Goal: Transaction & Acquisition: Download file/media

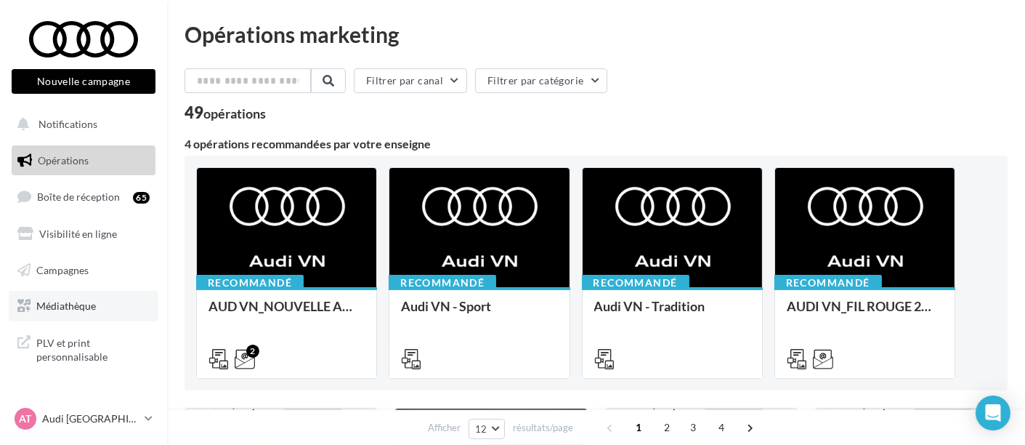
click at [94, 307] on span "Médiathèque" at bounding box center [66, 305] width 60 height 12
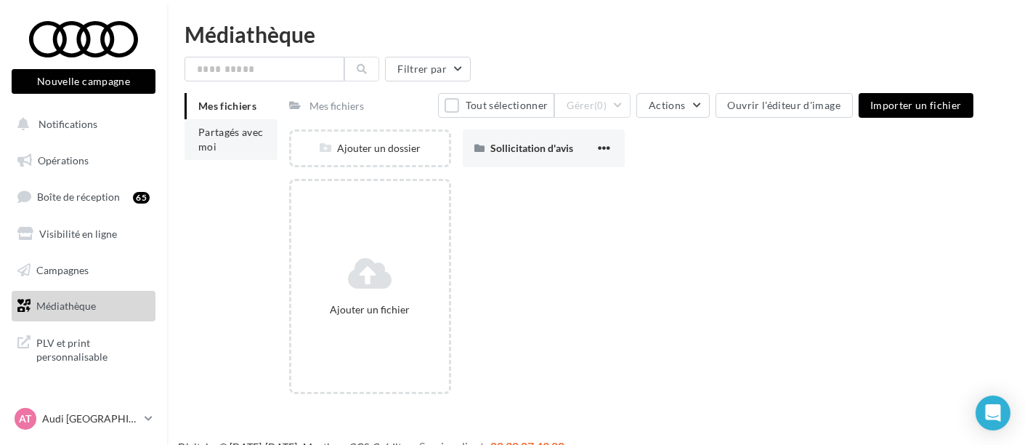
click at [230, 158] on li "Partagés avec moi" at bounding box center [231, 139] width 93 height 41
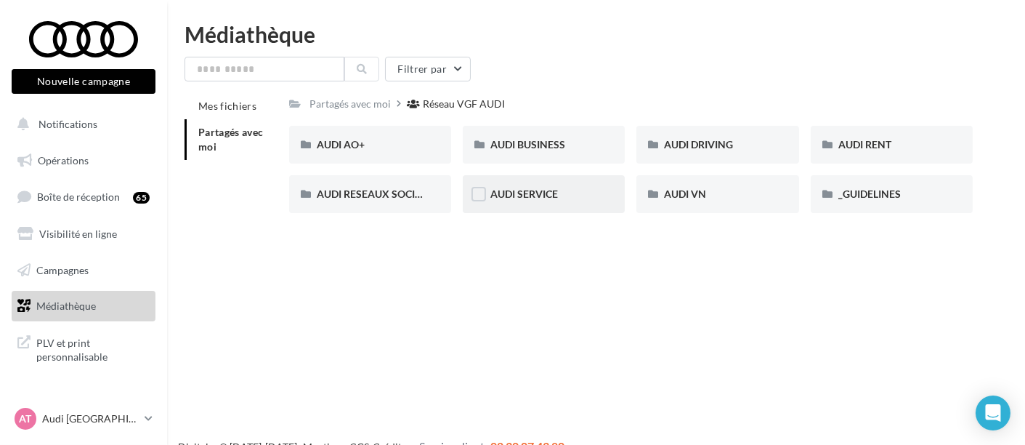
click at [552, 207] on div "AUDI SERVICE" at bounding box center [544, 194] width 162 height 38
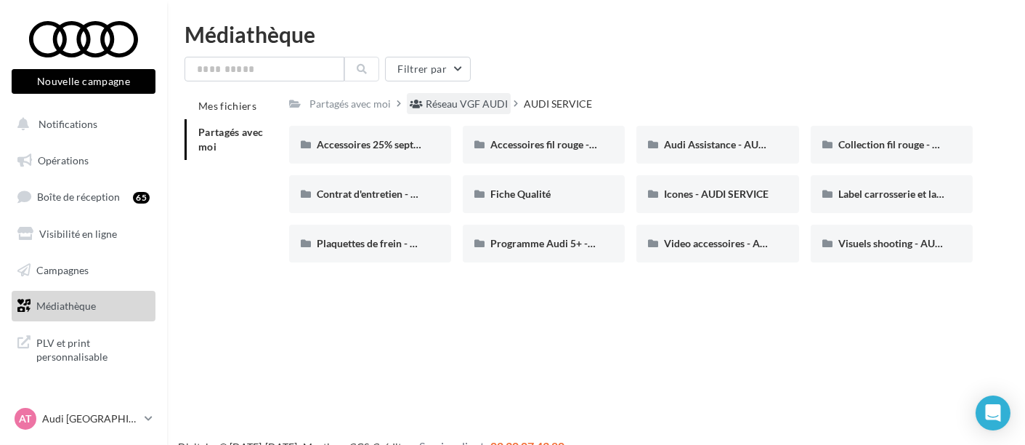
click at [462, 97] on div "Réseau VGF AUDI" at bounding box center [467, 104] width 82 height 15
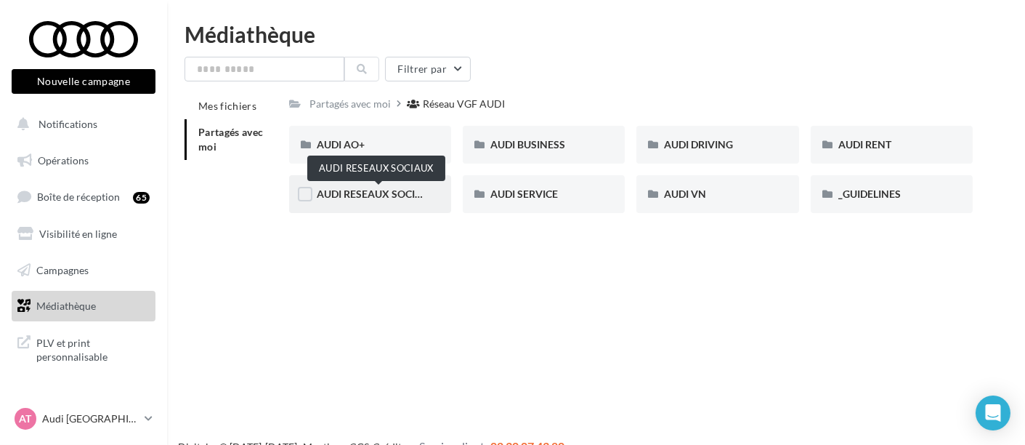
click at [423, 200] on span "AUDI RESEAUX SOCIAUX" at bounding box center [377, 193] width 120 height 12
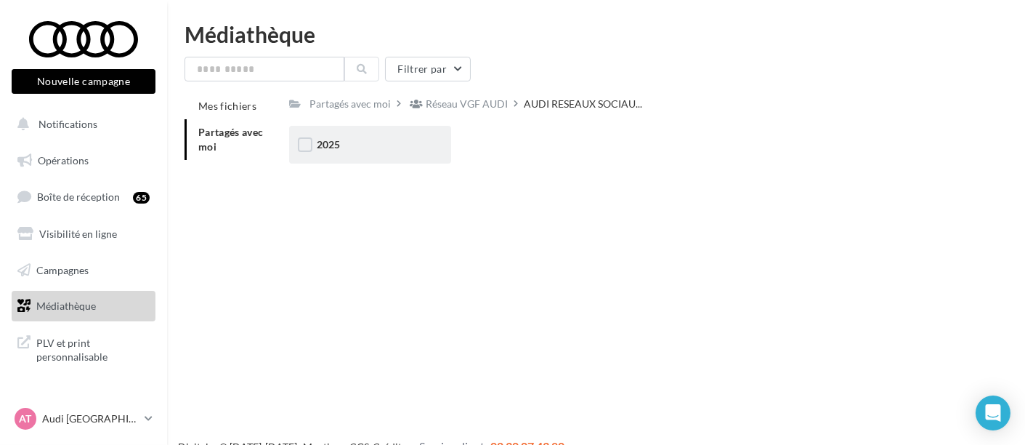
click at [387, 158] on div "2025" at bounding box center [370, 145] width 162 height 38
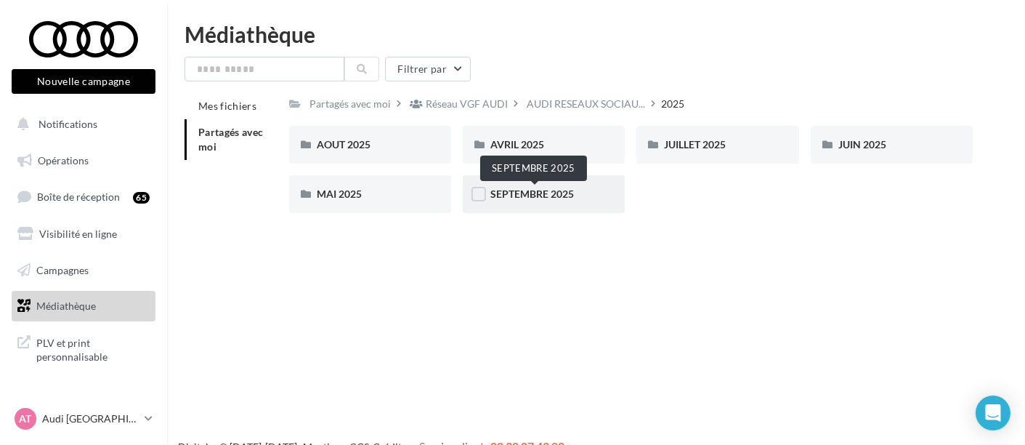
click at [562, 187] on span "SEPTEMBRE 2025" at bounding box center [532, 193] width 84 height 12
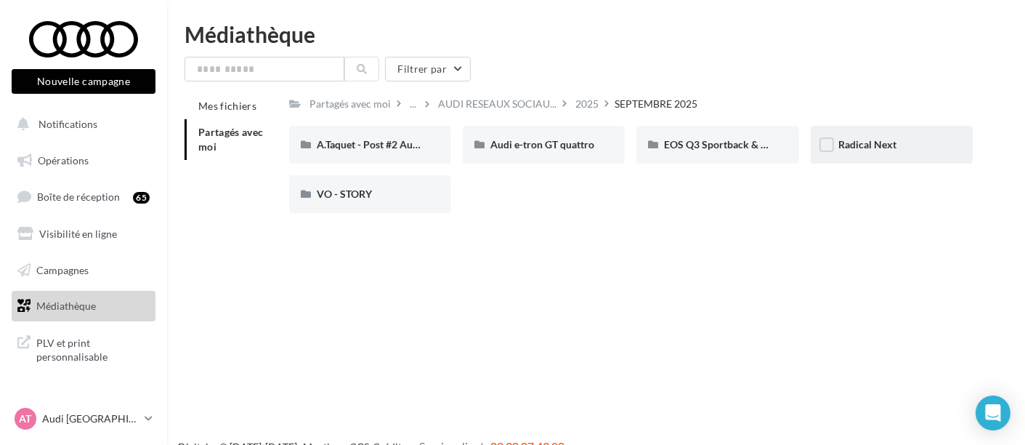
click at [868, 160] on div "Radical Next" at bounding box center [892, 145] width 162 height 38
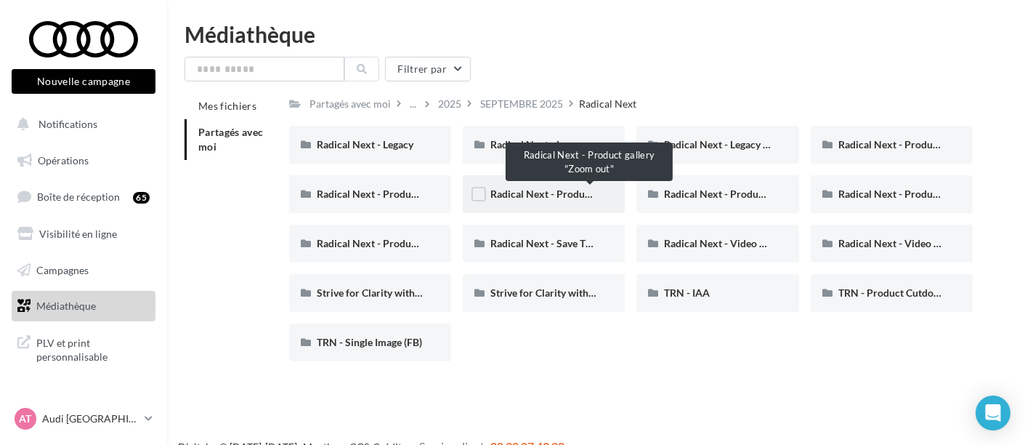
click at [561, 191] on span "Radical Next - Product gallery "Zoom out"" at bounding box center [585, 193] width 191 height 12
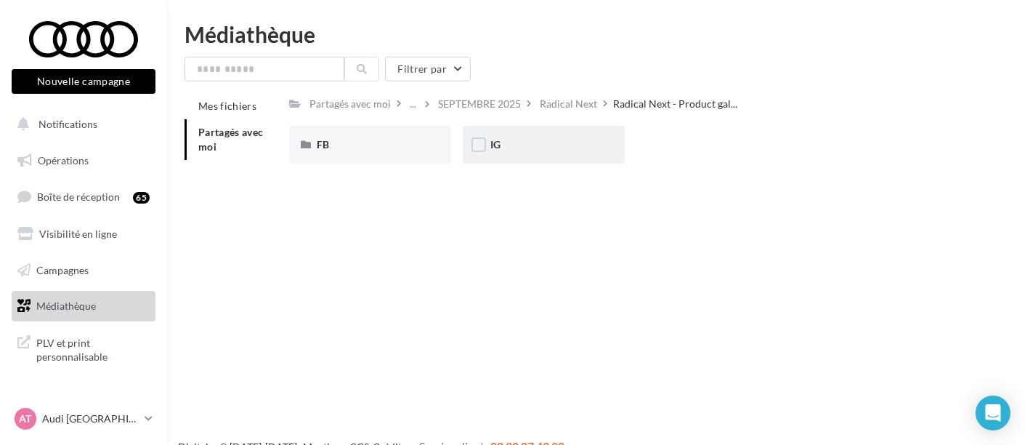
click at [520, 140] on div "IG" at bounding box center [543, 144] width 107 height 15
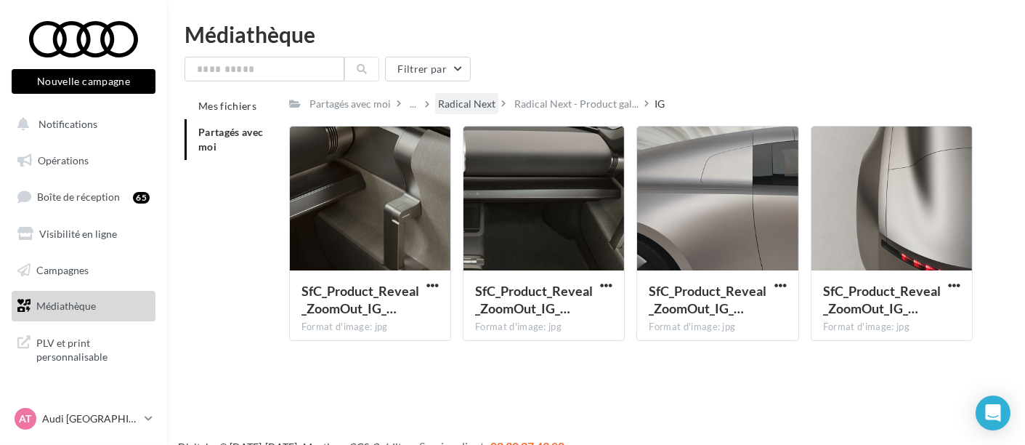
click at [471, 105] on div "Radical Next" at bounding box center [466, 104] width 57 height 15
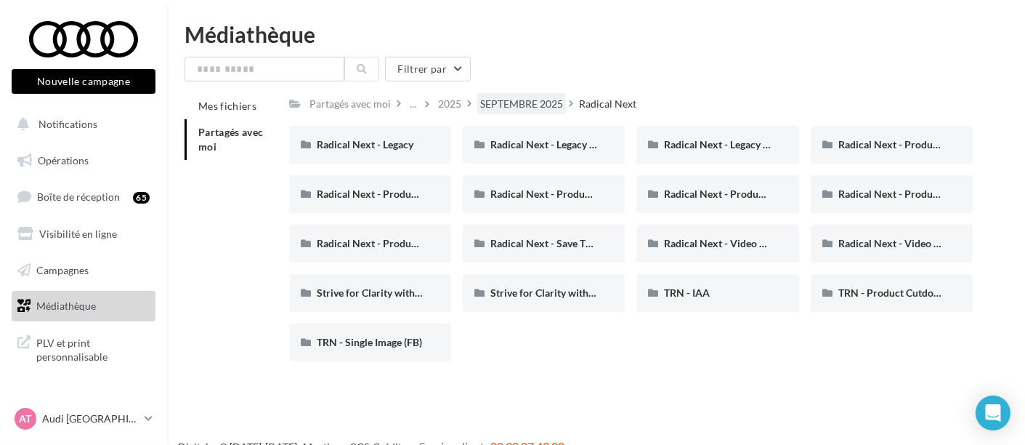
click at [510, 110] on div "SEPTEMBRE 2025" at bounding box center [521, 104] width 83 height 15
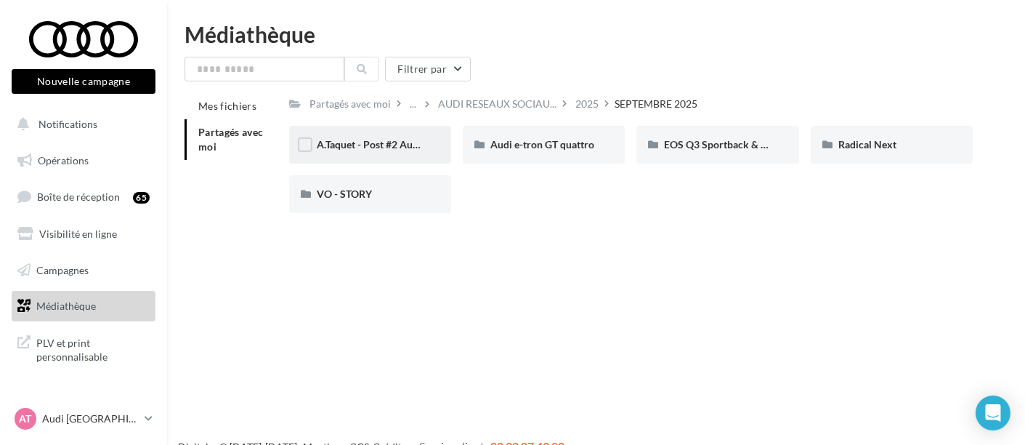
click at [361, 154] on div "A.Taquet - Post #2 Audi RS6" at bounding box center [370, 145] width 162 height 38
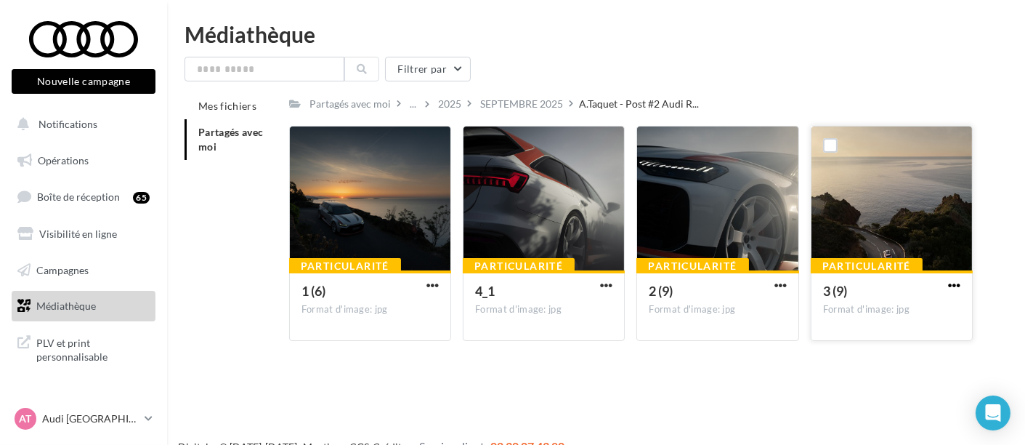
click at [960, 283] on span "button" at bounding box center [954, 285] width 12 height 12
click at [889, 312] on button "Télécharger" at bounding box center [890, 314] width 145 height 38
